Goal: Obtain resource: Download file/media

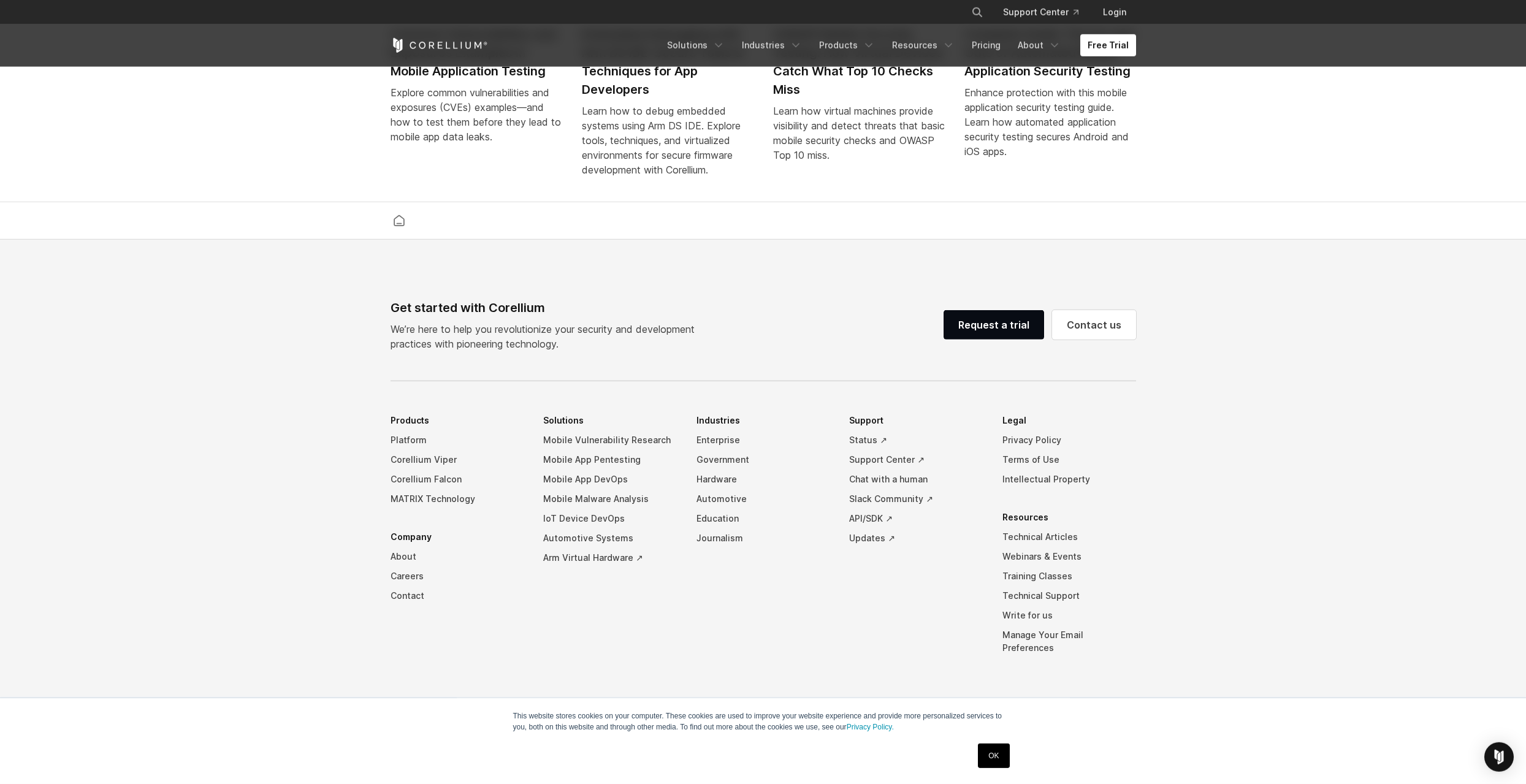
scroll to position [2849, 0]
click at [603, 441] on link "Mobile Vulnerability Research" at bounding box center [609, 437] width 134 height 20
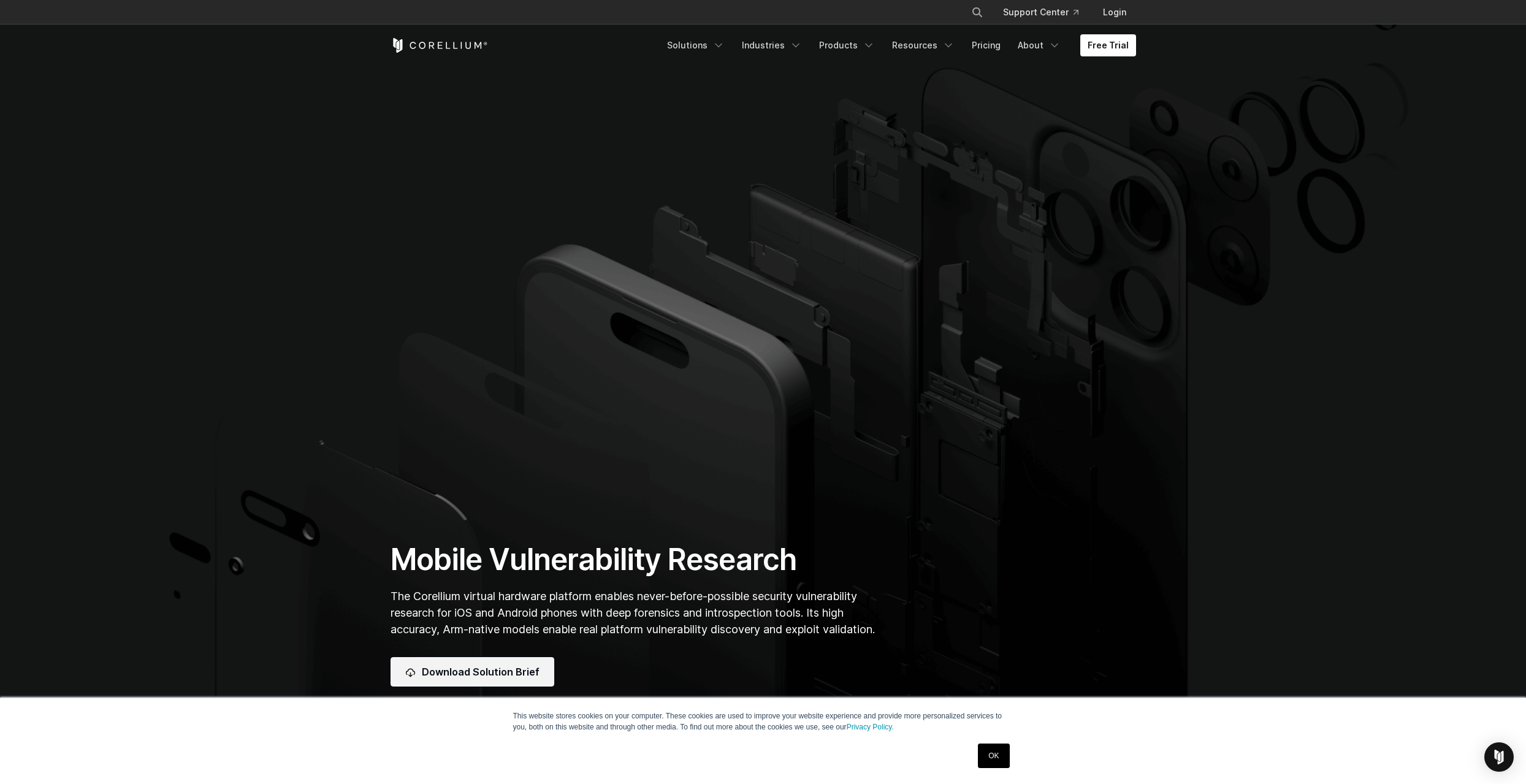
click at [476, 676] on span "Download Solution Brief" at bounding box center [480, 672] width 118 height 15
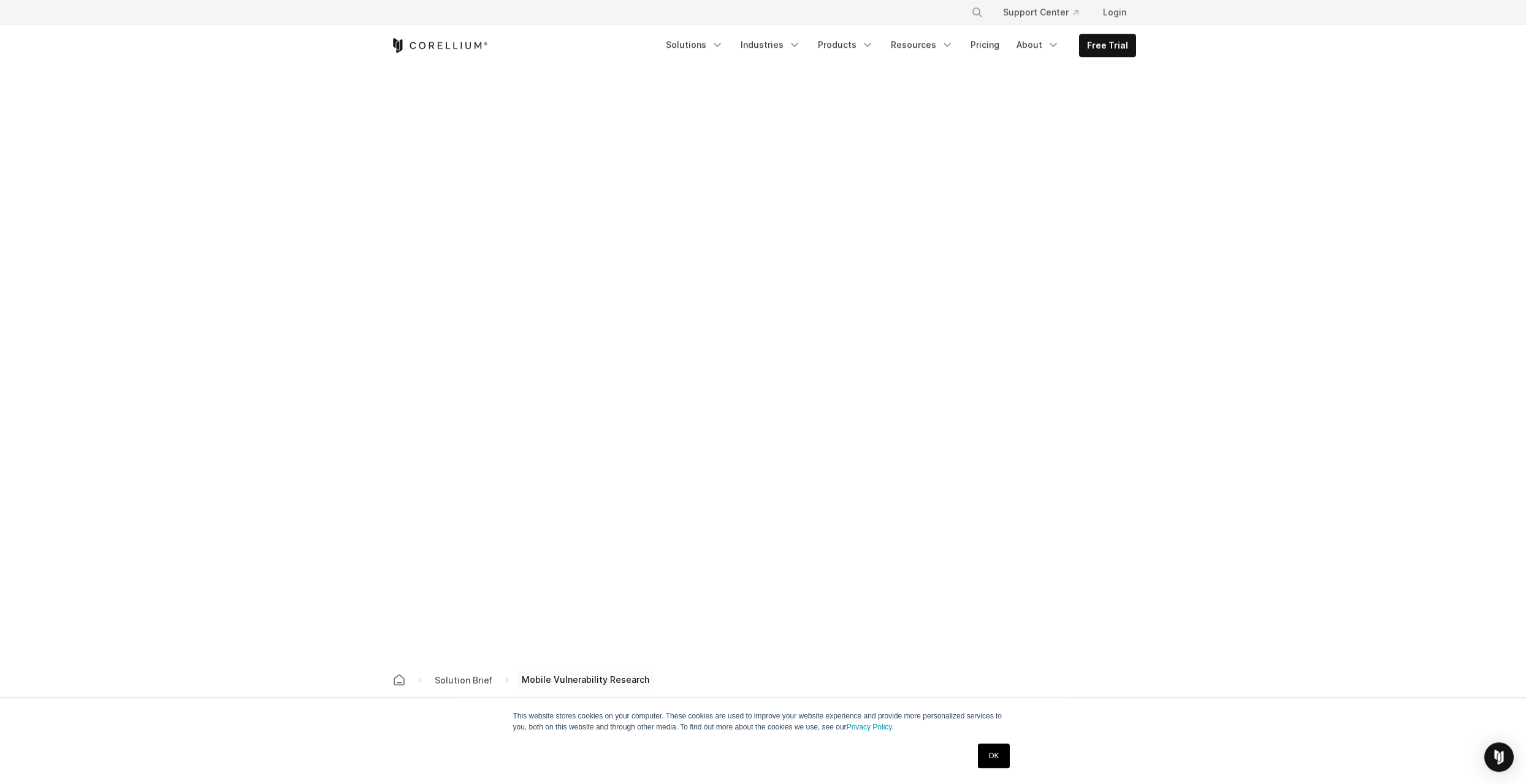
scroll to position [405, 0]
click at [400, 30] on div "Free Trial Solutions" at bounding box center [763, 46] width 745 height 42
click at [406, 45] on icon "Corellium Home" at bounding box center [439, 46] width 98 height 15
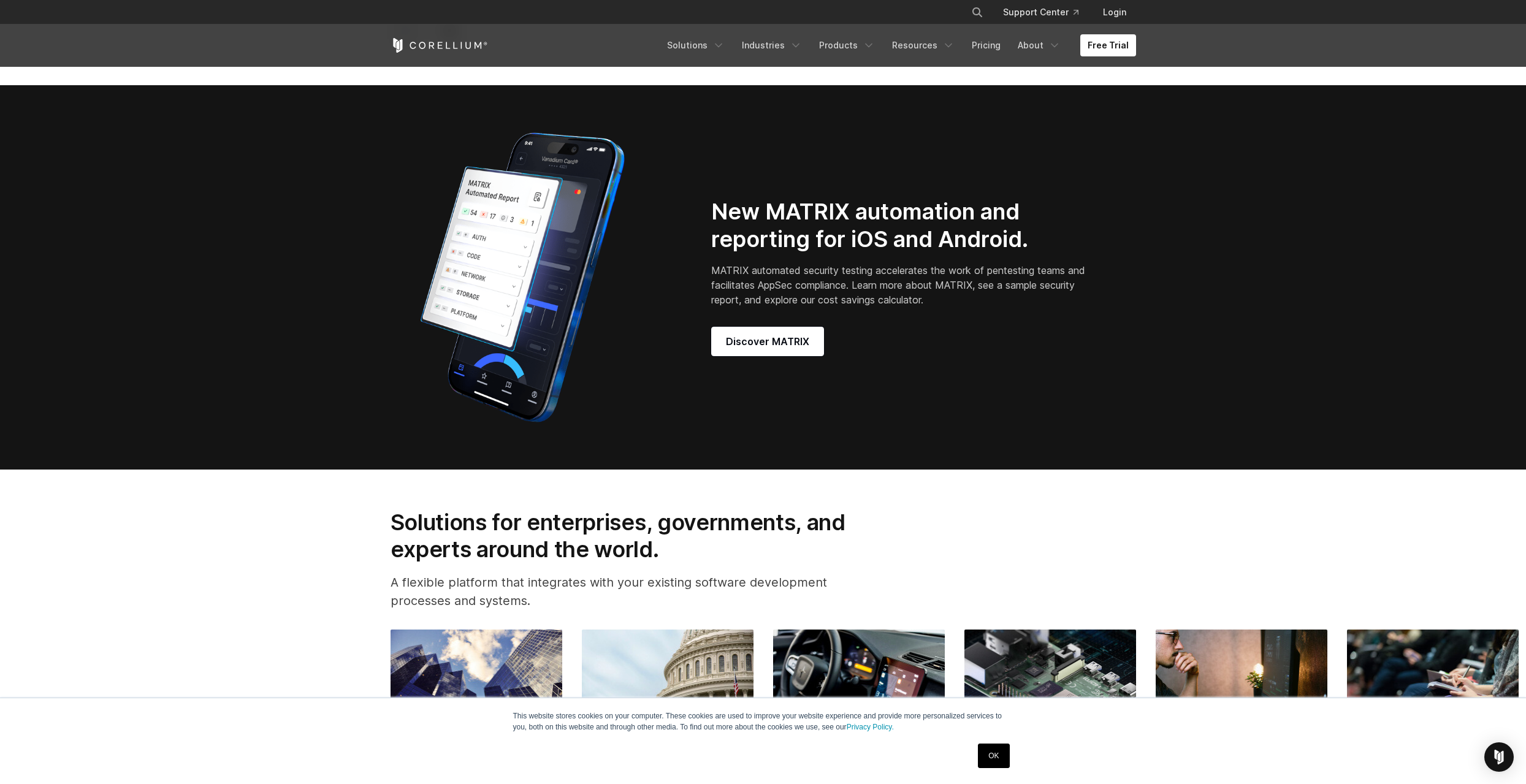
scroll to position [1617, 0]
